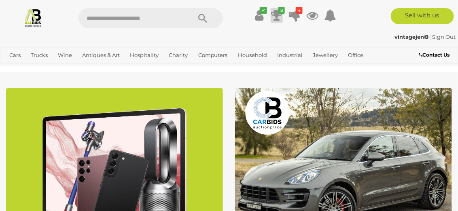
click at [280, 13] on icon "8" at bounding box center [282, 10] width 6 height 7
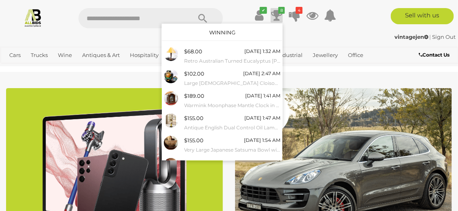
scroll to position [75, 0]
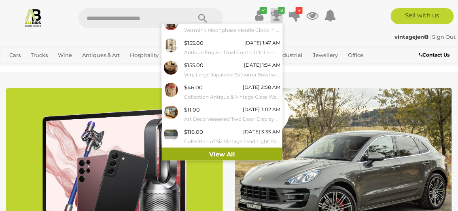
click at [211, 154] on link "View All" at bounding box center [222, 155] width 121 height 14
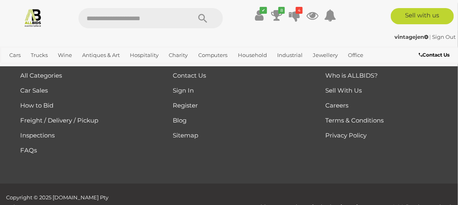
scroll to position [1376, 0]
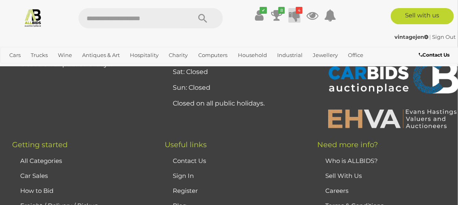
click at [294, 12] on icon at bounding box center [294, 15] width 11 height 15
